Goal: Communication & Community: Answer question/provide support

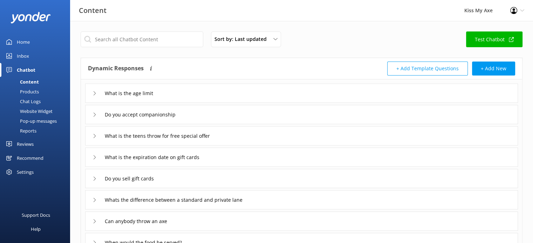
click at [26, 56] on div "Inbox" at bounding box center [23, 56] width 12 height 14
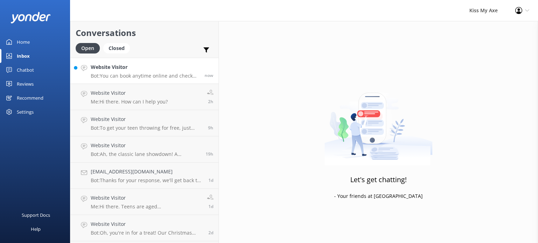
click at [112, 72] on div "Website Visitor Bot: You can book anytime online and check live availability! J…" at bounding box center [145, 70] width 109 height 15
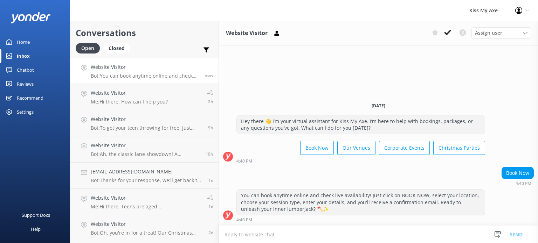
click at [317, 235] on textarea at bounding box center [378, 234] width 319 height 17
click at [311, 235] on textarea at bounding box center [378, 234] width 319 height 17
type textarea "H"
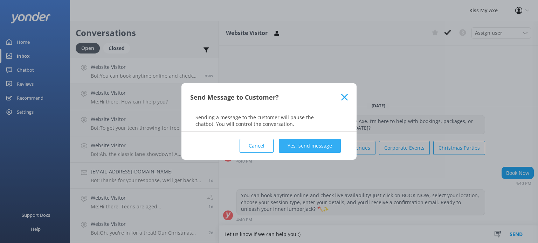
type textarea "Let us know if we can help you :)"
click at [302, 145] on button "Yes, send message" at bounding box center [310, 146] width 62 height 14
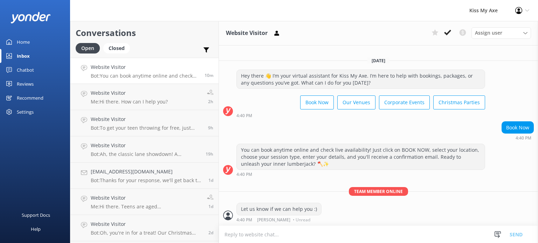
click at [30, 38] on link "Home" at bounding box center [35, 42] width 70 height 14
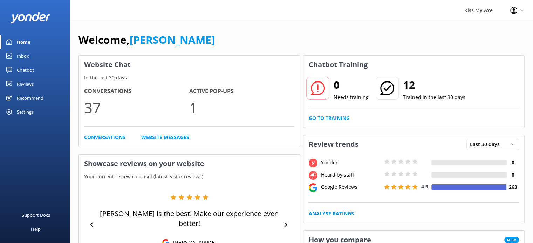
click at [22, 55] on div "Inbox" at bounding box center [23, 56] width 12 height 14
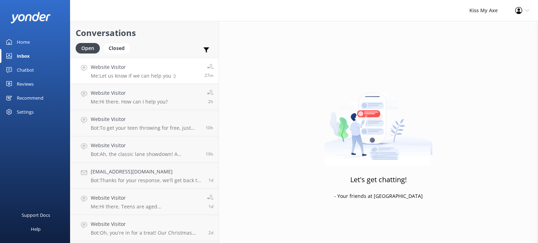
click at [161, 76] on p "Me: Let us know if we can help you :)" at bounding box center [133, 76] width 85 height 6
